Goal: Find specific page/section: Find specific page/section

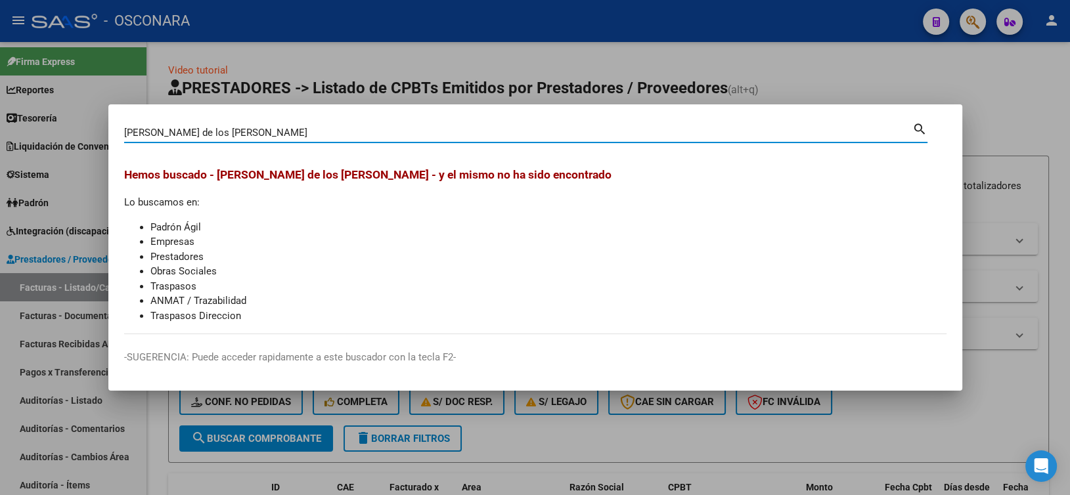
drag, startPoint x: 254, startPoint y: 132, endPoint x: 0, endPoint y: 110, distance: 255.2
click at [0, 110] on div "[PERSON_NAME] de los [PERSON_NAME] Buscar (apellido, dni, [PERSON_NAME], nro tr…" at bounding box center [535, 247] width 1070 height 495
type input "[PERSON_NAME]"
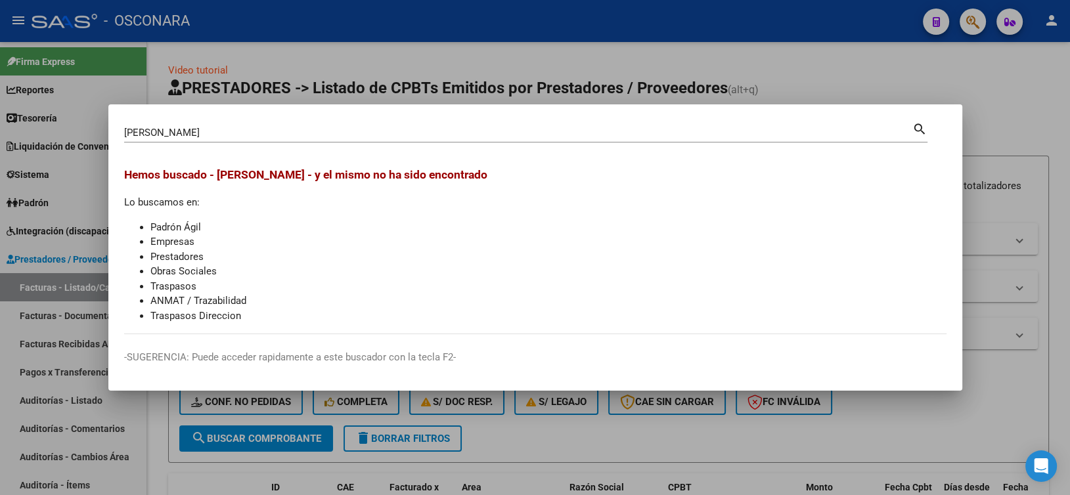
click at [396, 93] on div at bounding box center [535, 247] width 1070 height 495
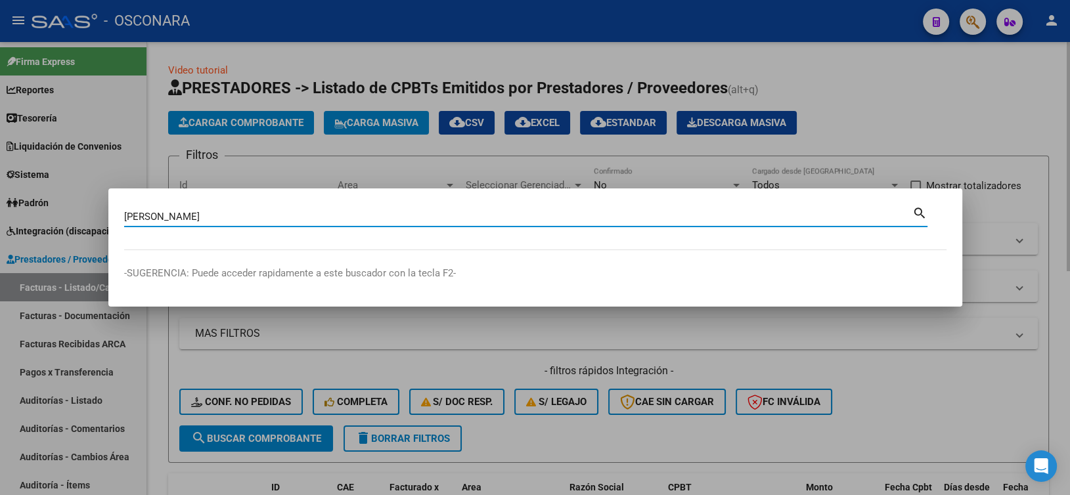
type input "[PERSON_NAME]"
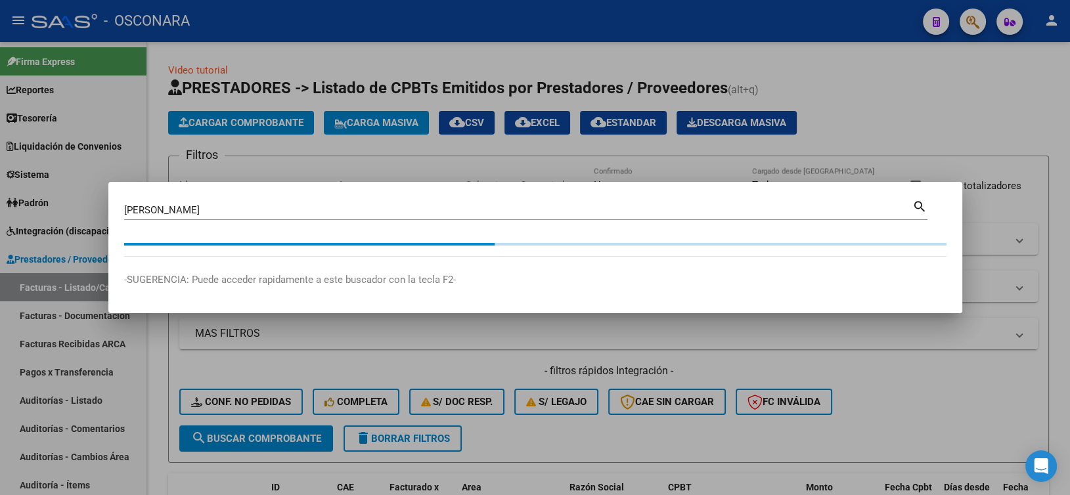
click at [175, 217] on div "[PERSON_NAME] Buscar (apellido, dni, [PERSON_NAME], nro traspaso, cuit, obra so…" at bounding box center [518, 210] width 788 height 20
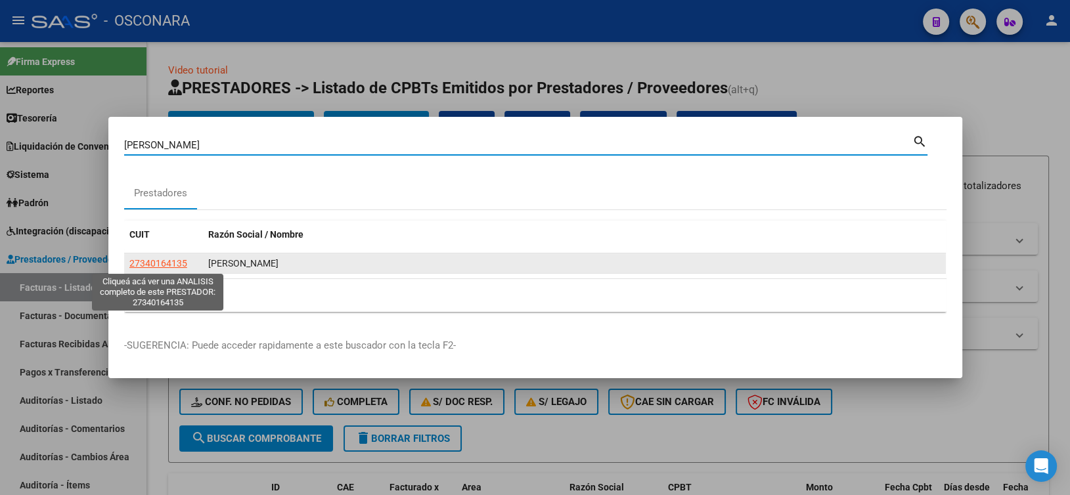
click at [175, 260] on span "27340164135" at bounding box center [158, 263] width 58 height 11
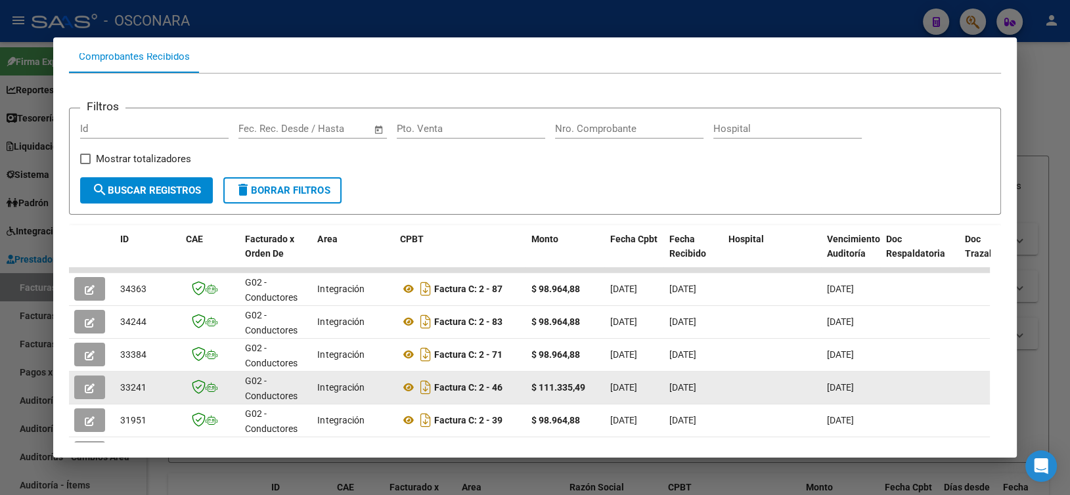
scroll to position [223, 0]
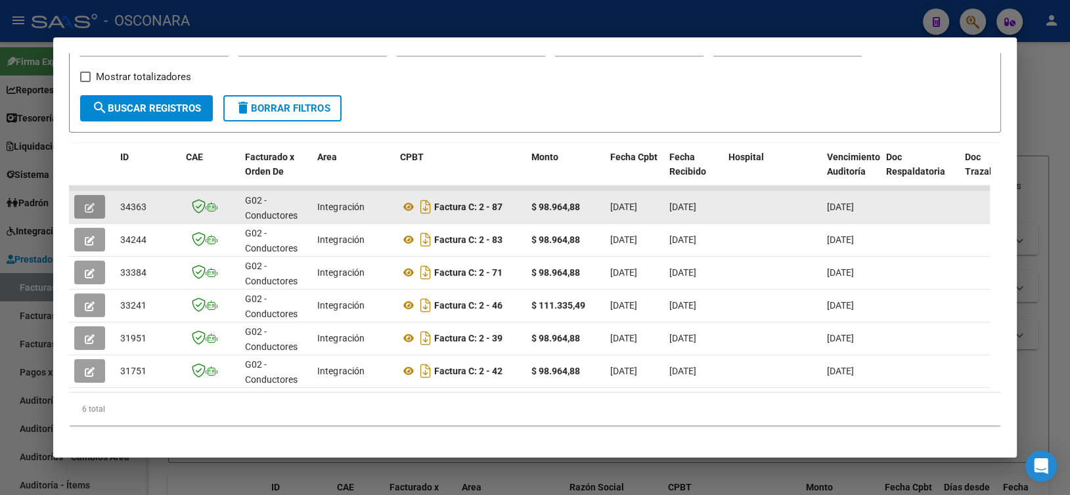
click at [96, 198] on button "button" at bounding box center [89, 207] width 31 height 24
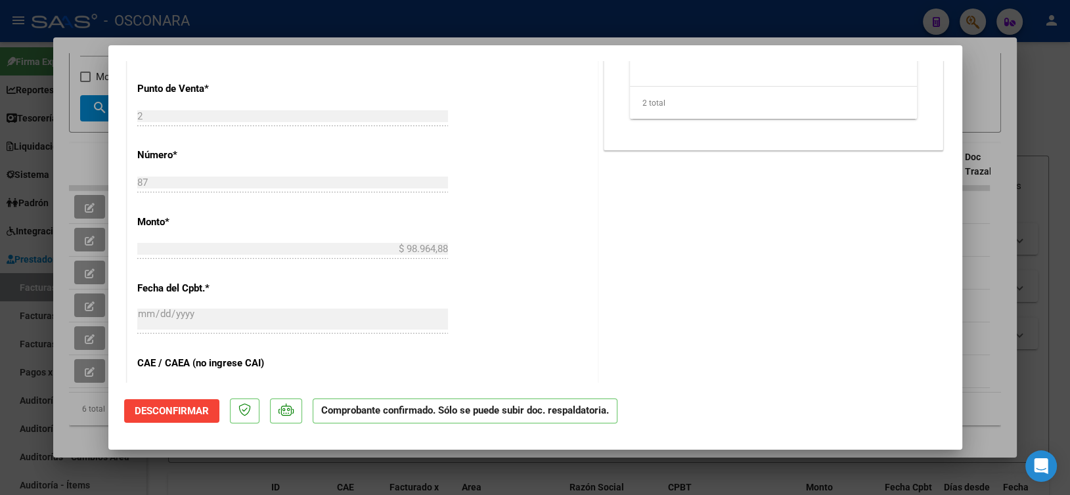
scroll to position [723, 0]
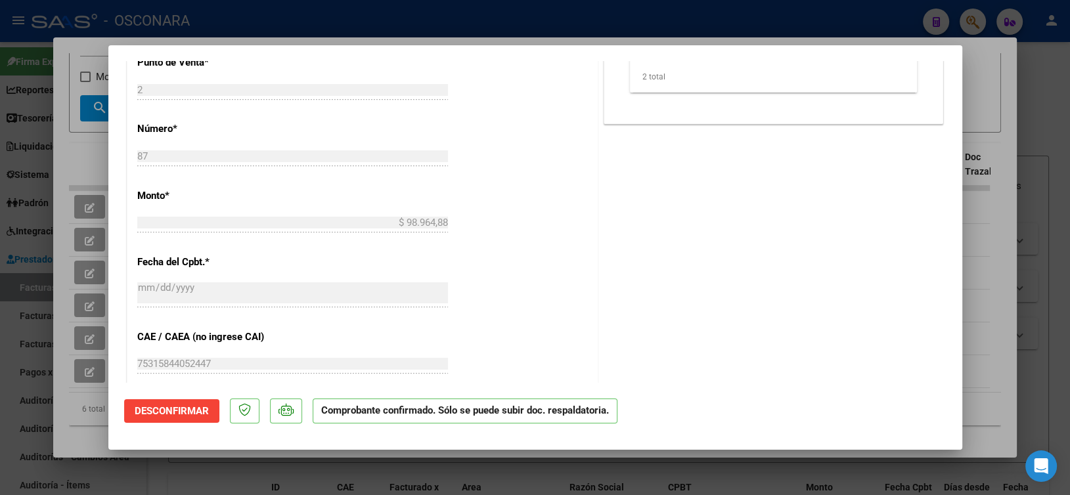
click at [972, 318] on div at bounding box center [535, 247] width 1070 height 495
